Goal: Register for event/course

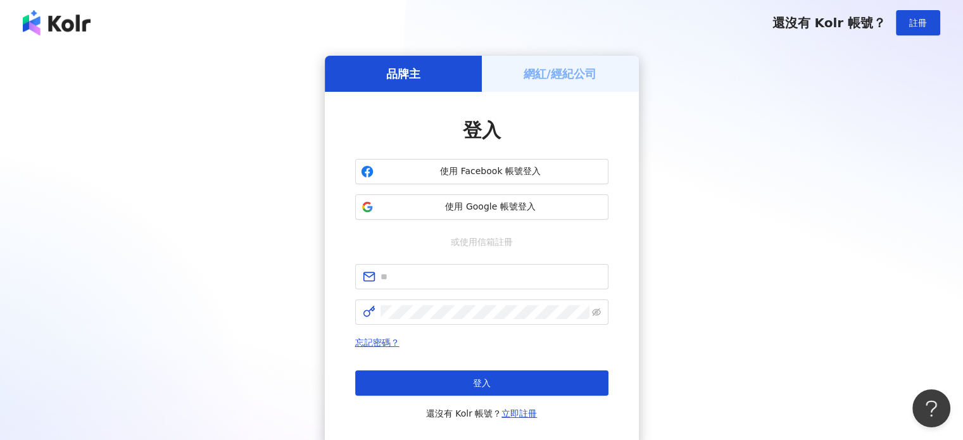
click at [539, 82] on div "網紅/經紀公司" at bounding box center [560, 74] width 157 height 36
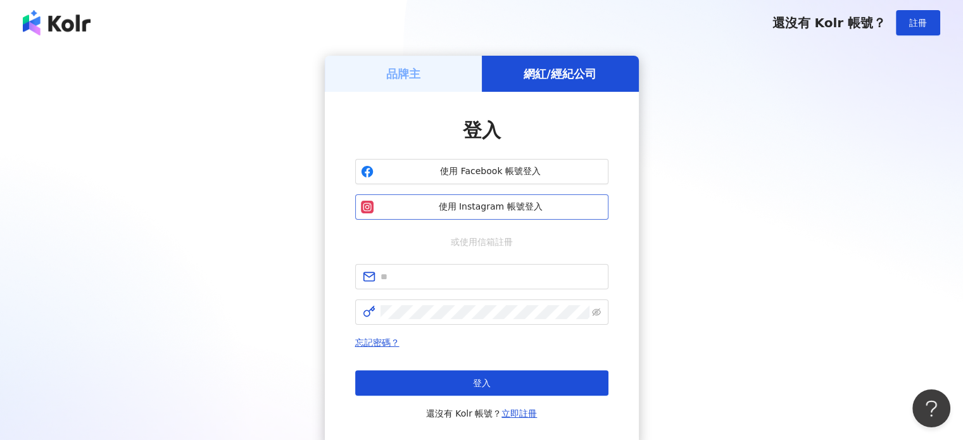
click at [496, 213] on button "使用 Instagram 帳號登入" at bounding box center [481, 206] width 253 height 25
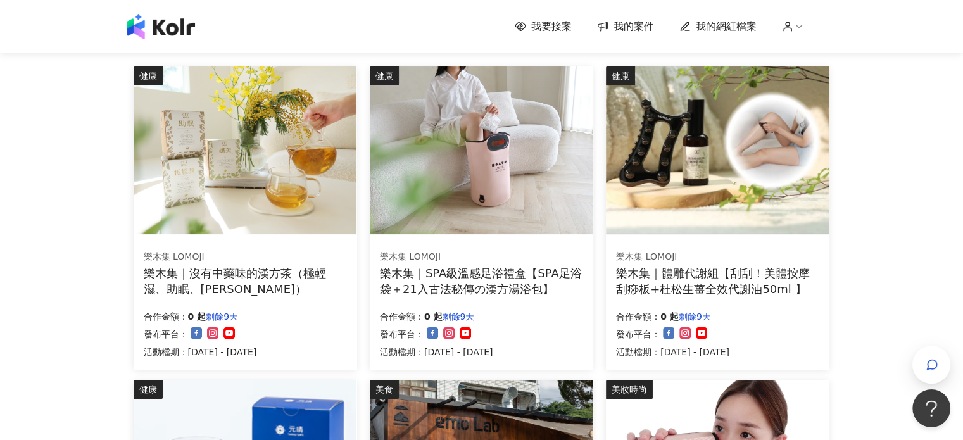
scroll to position [380, 0]
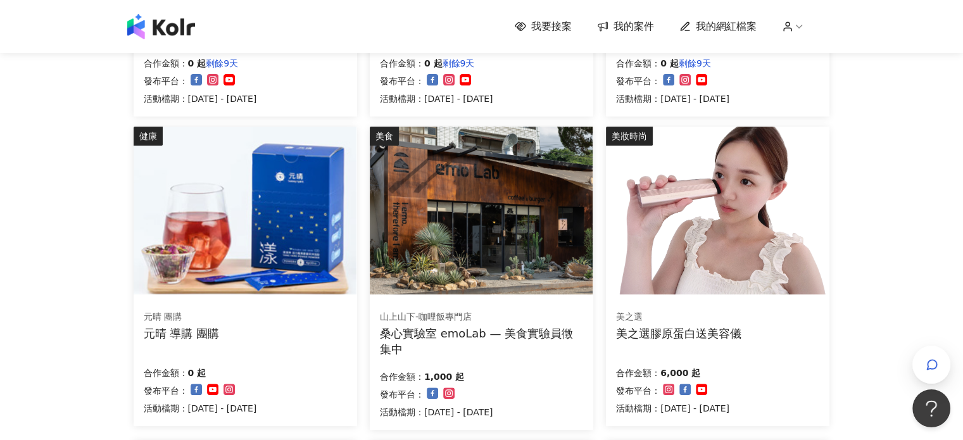
click at [694, 327] on div "美之選膠原蛋白送美容儀" at bounding box center [678, 333] width 125 height 16
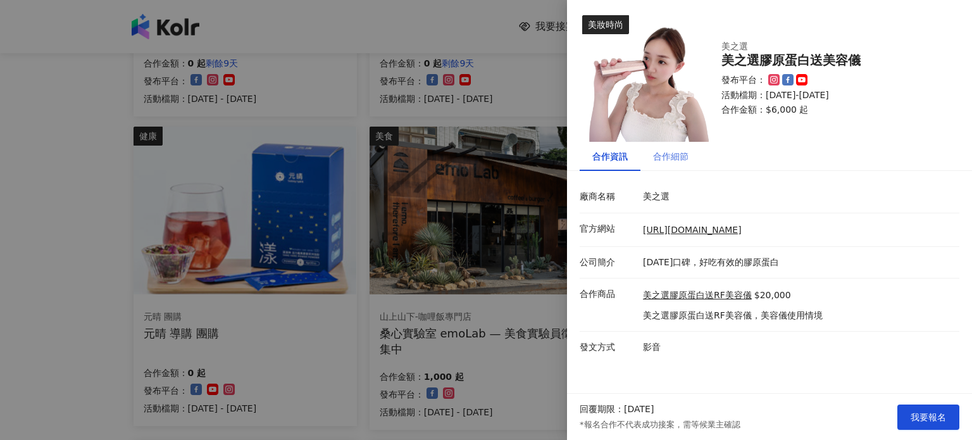
click at [678, 148] on div "合作細節" at bounding box center [671, 156] width 61 height 29
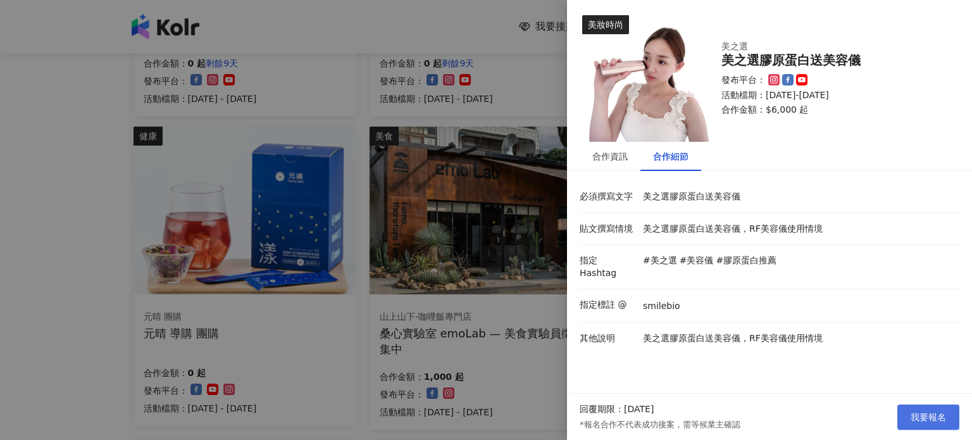
click at [936, 415] on span "我要報名" at bounding box center [928, 417] width 35 height 10
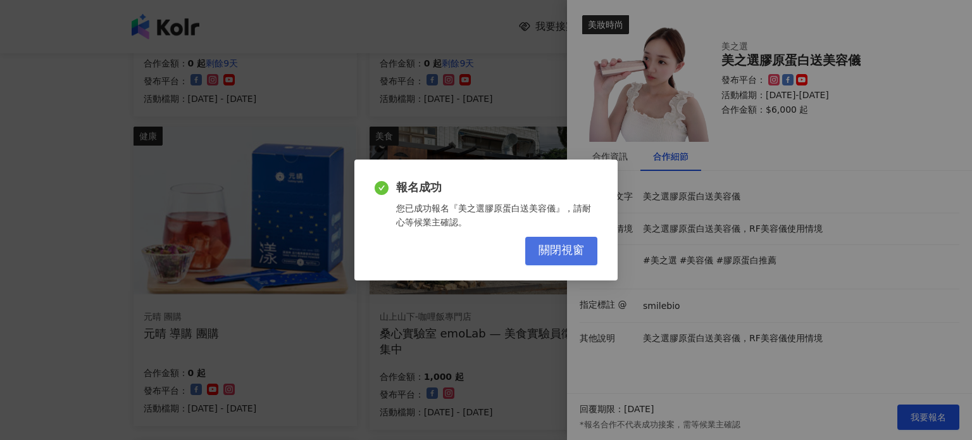
click at [569, 248] on span "關閉視窗" at bounding box center [562, 251] width 46 height 14
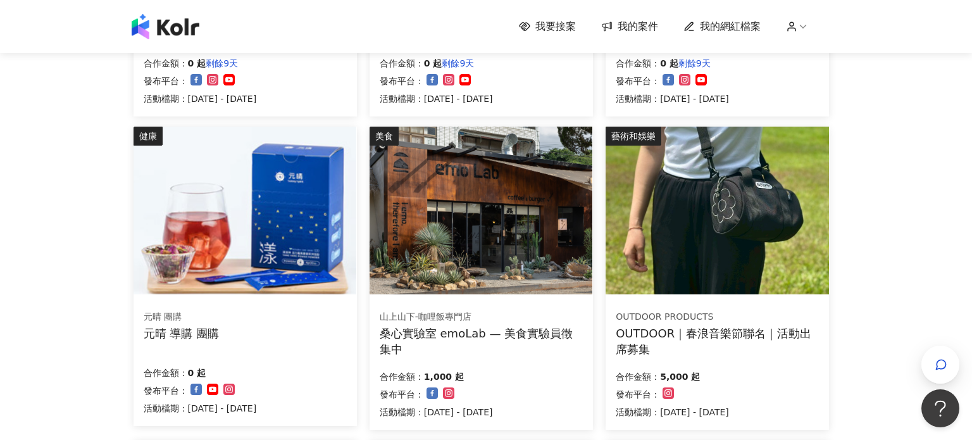
click at [575, 241] on div "報名成功 您已成功報名『美之選膠原蛋白送美容儀』，請耐心等候業主確認。 關閉視窗" at bounding box center [486, 220] width 972 height 440
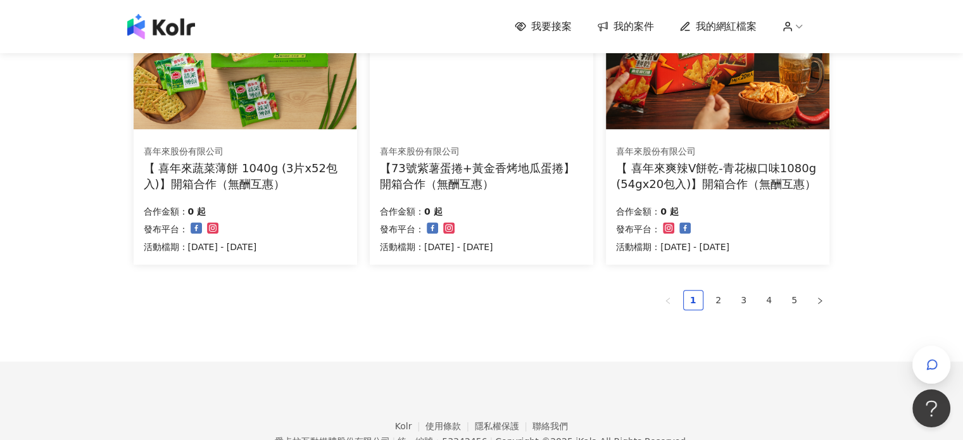
scroll to position [919, 0]
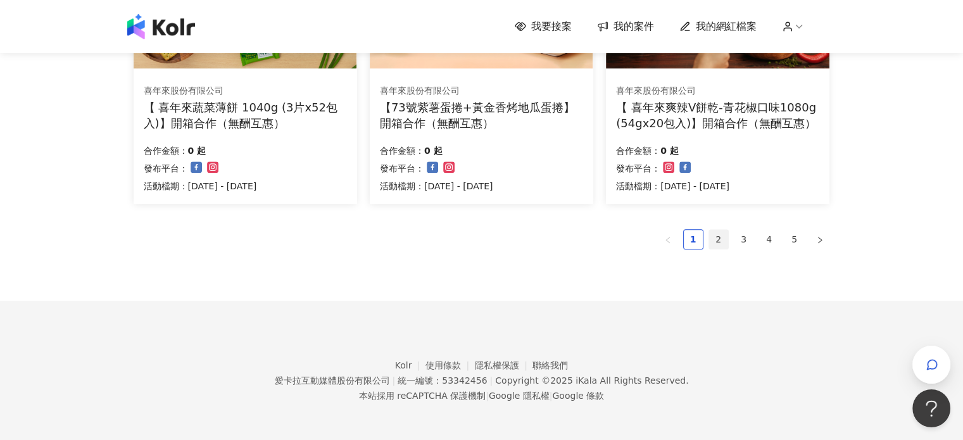
click at [721, 237] on link "2" at bounding box center [718, 239] width 19 height 19
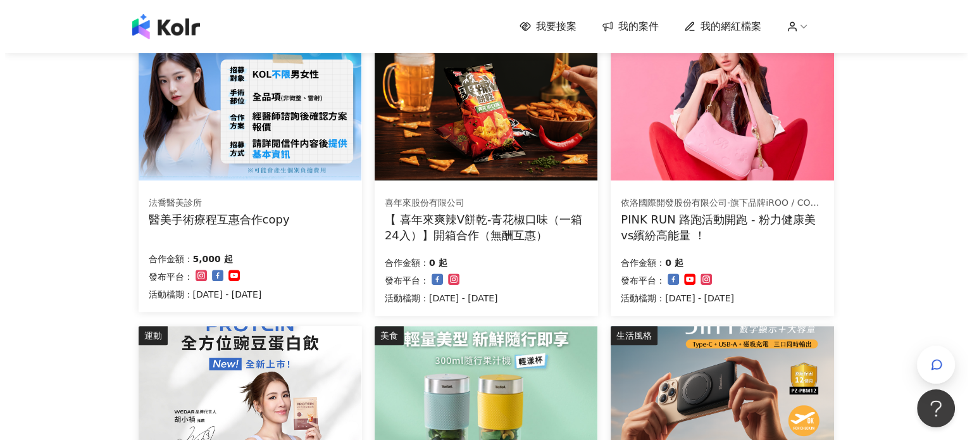
scroll to position [476, 0]
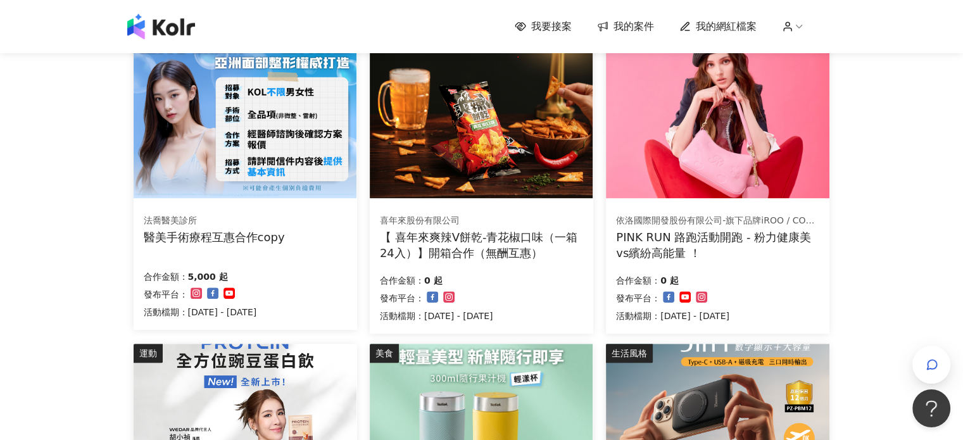
click at [751, 227] on div "依洛國際開發股份有限公司-旗下品牌iROO / COZY PUNCH PINK RUN 路跑活動開跑 - 粉力健康美vs繽紛高能量 ！" at bounding box center [717, 238] width 203 height 46
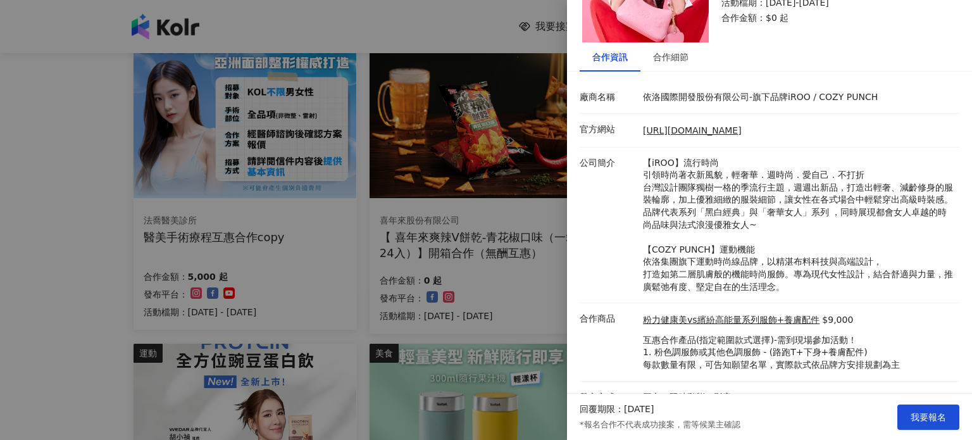
scroll to position [117, 0]
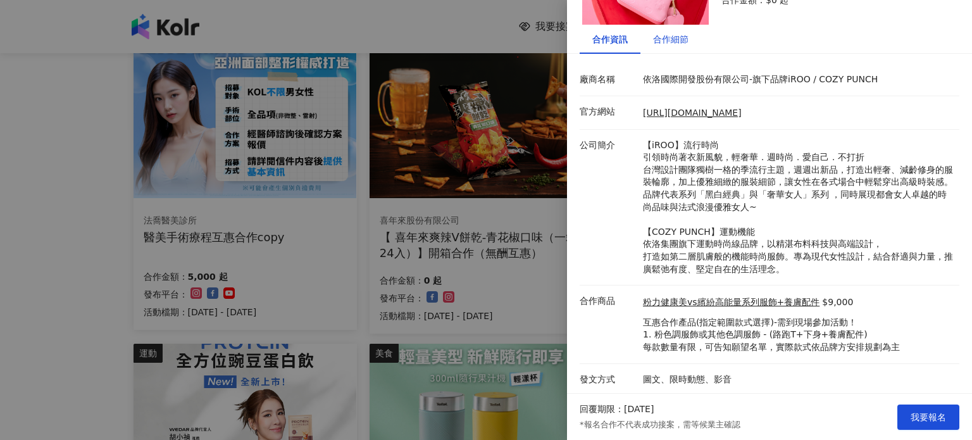
click at [688, 34] on div "合作細節" at bounding box center [670, 39] width 35 height 14
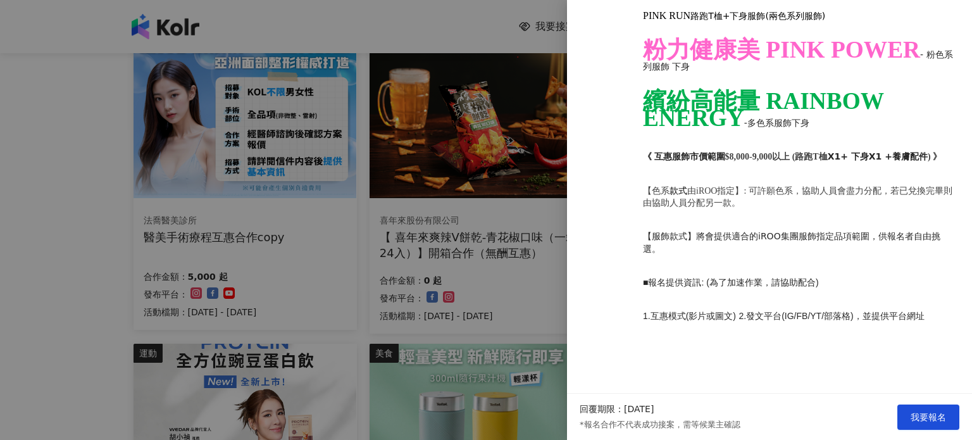
scroll to position [1209, 0]
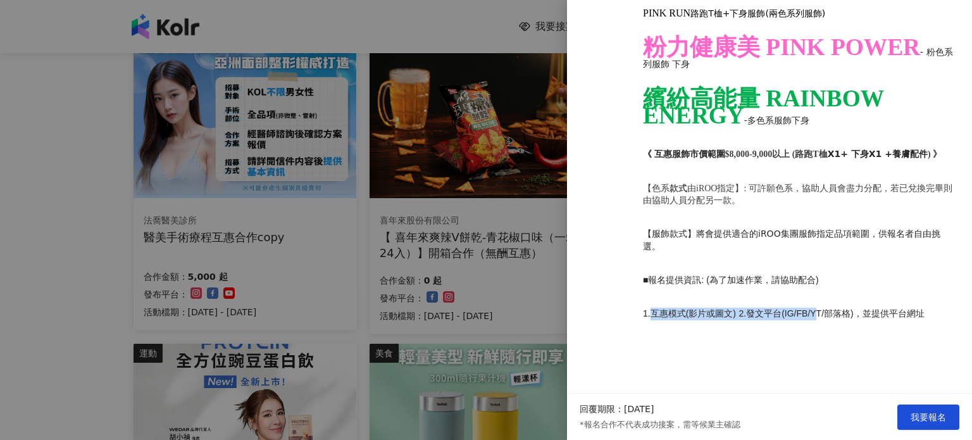
drag, startPoint x: 650, startPoint y: 311, endPoint x: 815, endPoint y: 311, distance: 164.6
click at [815, 311] on p "1. 互惠模式 ( 影片或圖文 ) 2. 發文平台 (IG/FB/YT/ 部落格 ) ，並提供平台網址" at bounding box center [798, 314] width 310 height 13
click at [789, 319] on p "1. 互惠模式 ( 影片或圖文 ) 2. 發文平台 (IG/FB/YT/ 部落格 ) ，並提供平台網址" at bounding box center [798, 314] width 310 height 13
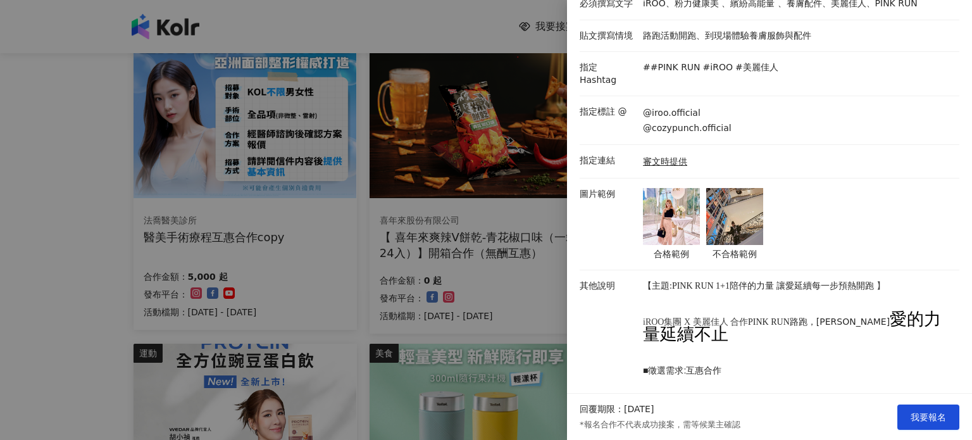
scroll to position [6, 0]
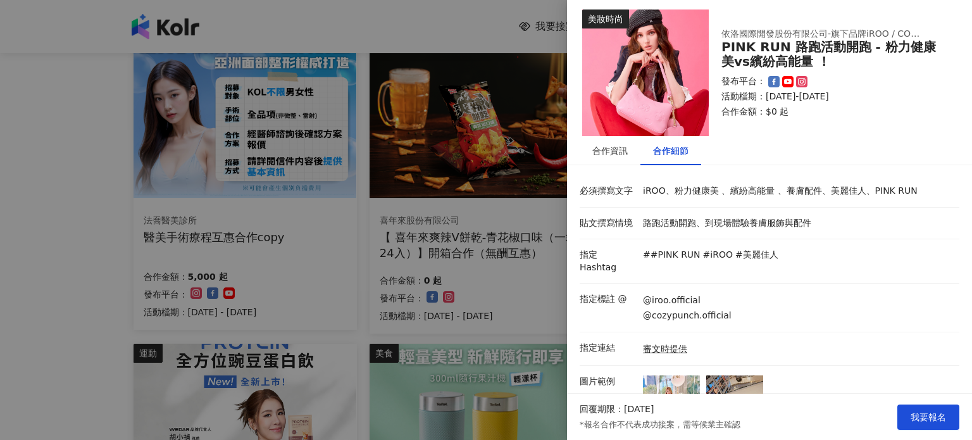
drag, startPoint x: 962, startPoint y: 297, endPoint x: 946, endPoint y: 204, distance: 93.9
click at [937, 427] on button "我要報名" at bounding box center [929, 417] width 62 height 25
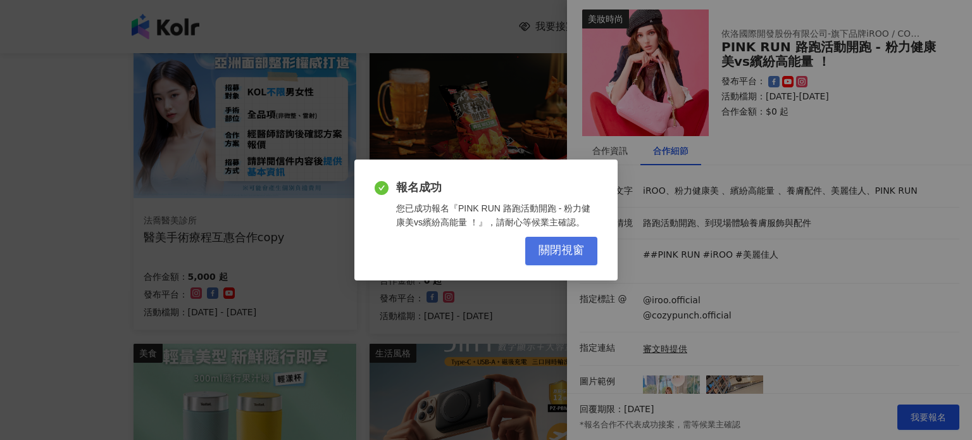
click at [588, 249] on button "關閉視窗" at bounding box center [561, 251] width 72 height 28
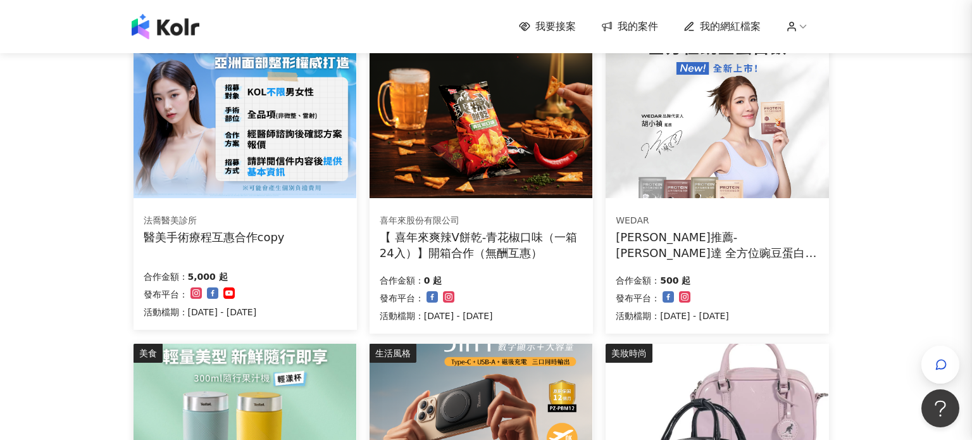
scroll to position [0, 0]
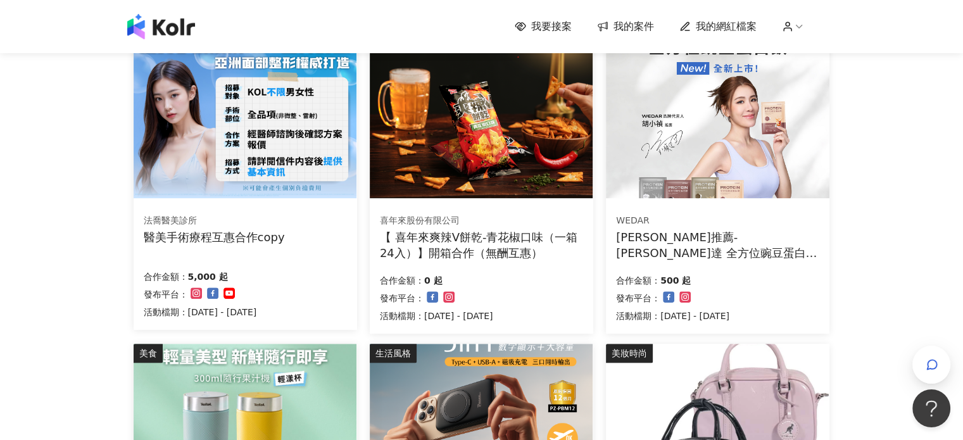
click at [211, 237] on div "醫美手術療程互惠合作copy" at bounding box center [214, 237] width 141 height 16
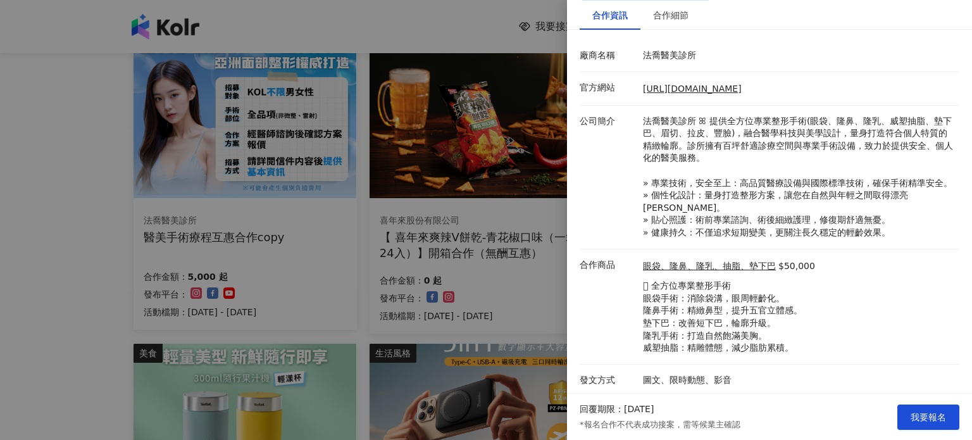
scroll to position [142, 0]
click at [674, 13] on div "合作細節" at bounding box center [670, 15] width 35 height 14
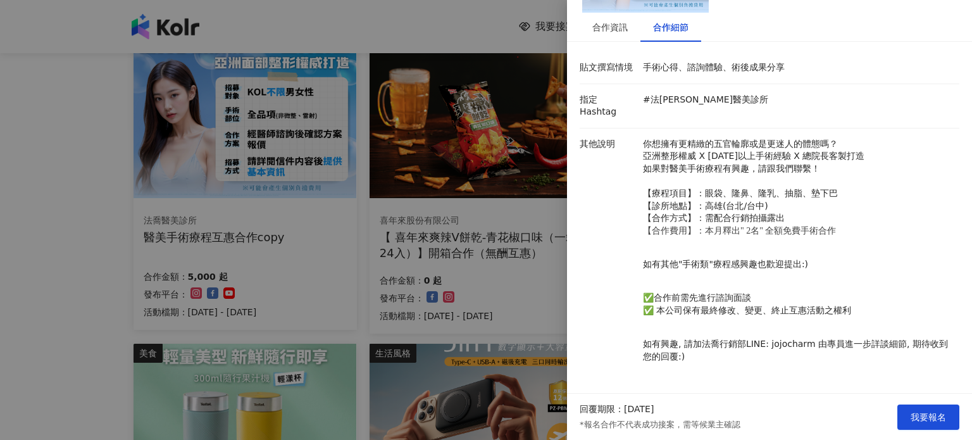
scroll to position [116, 0]
